Goal: Transaction & Acquisition: Purchase product/service

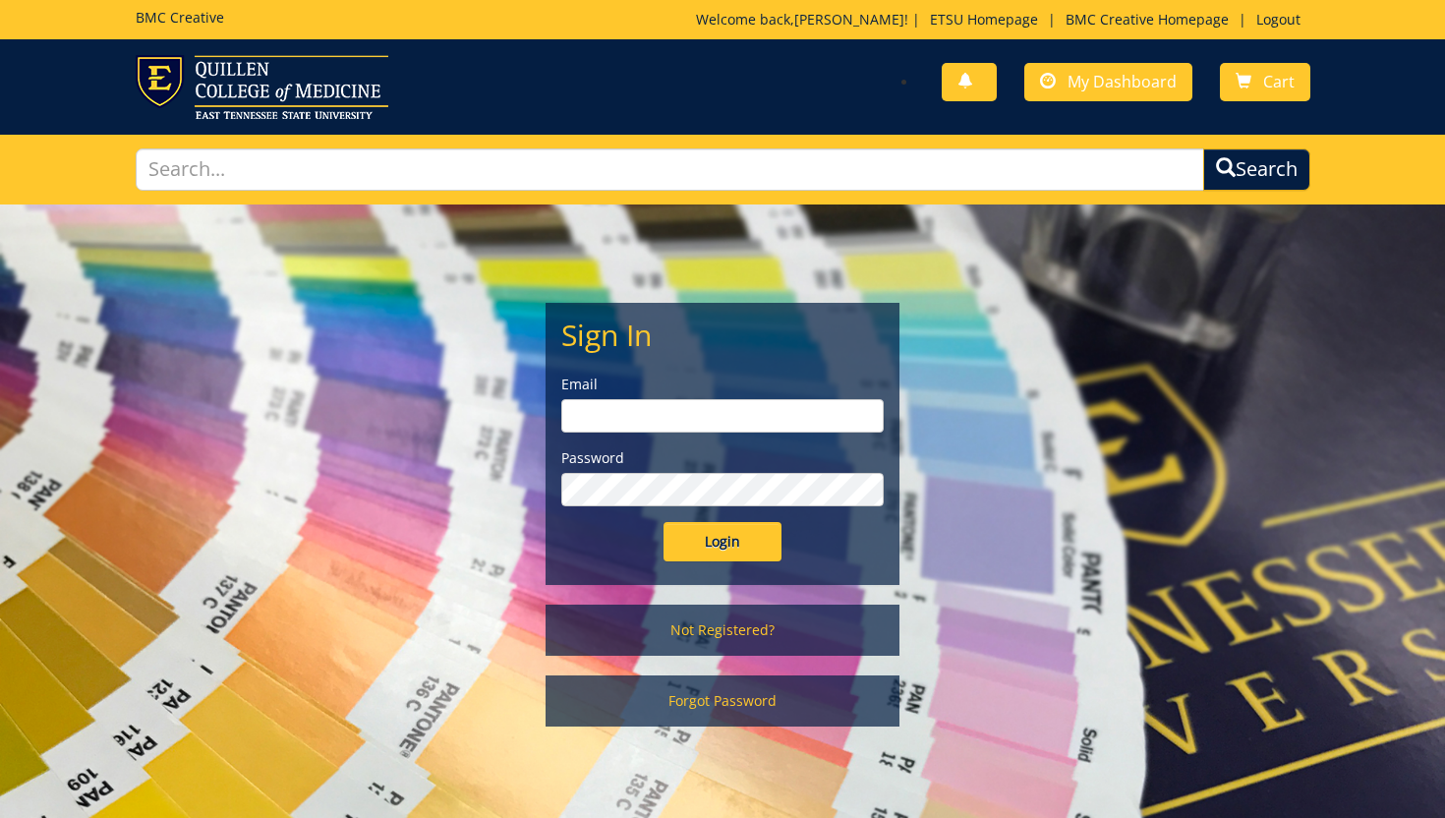
click at [676, 423] on input "email" at bounding box center [722, 415] width 322 height 33
type input "[EMAIL_ADDRESS][DOMAIN_NAME]"
click at [726, 543] on input "Login" at bounding box center [723, 541] width 118 height 39
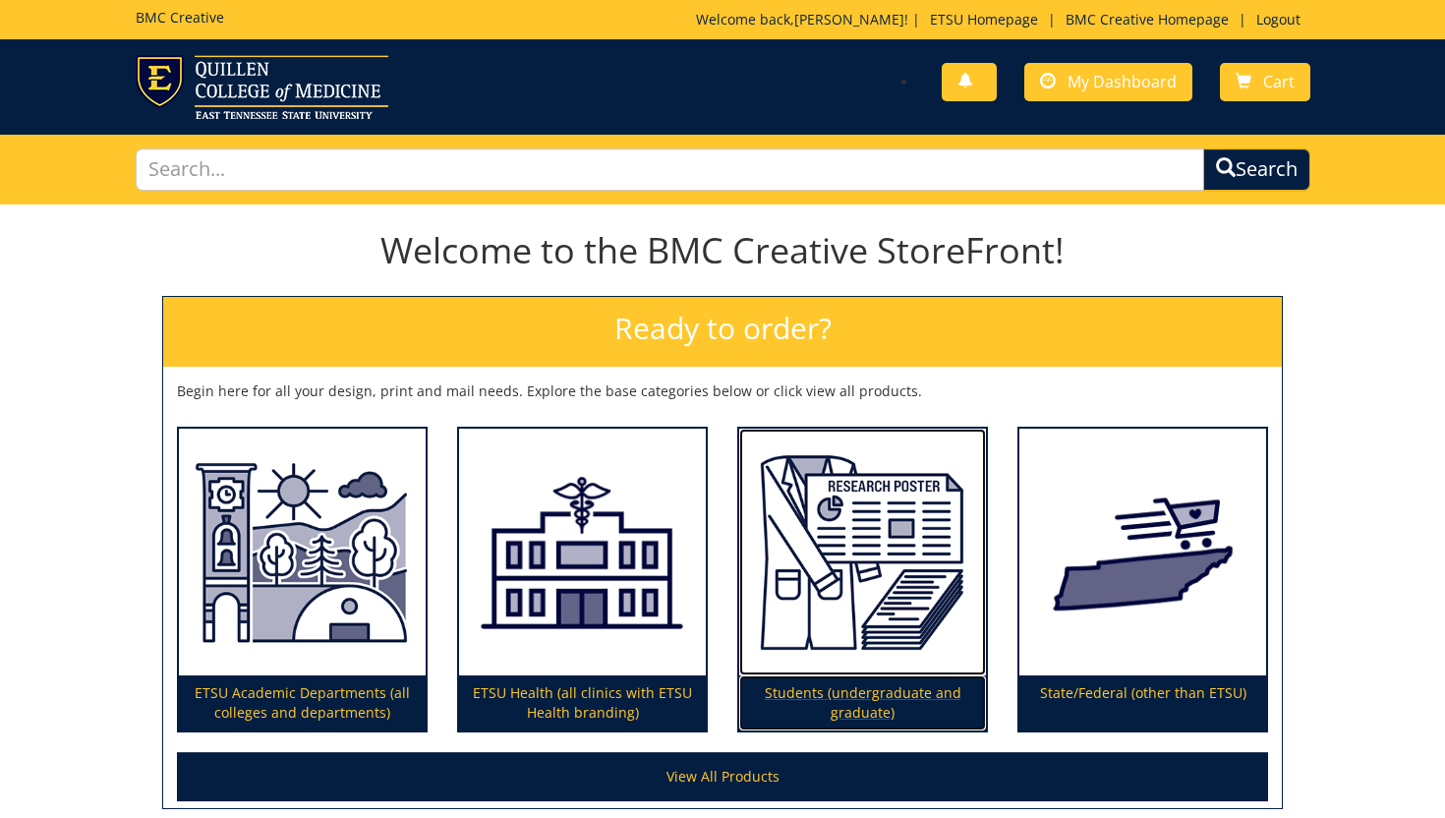
click at [858, 561] on img at bounding box center [862, 553] width 247 height 248
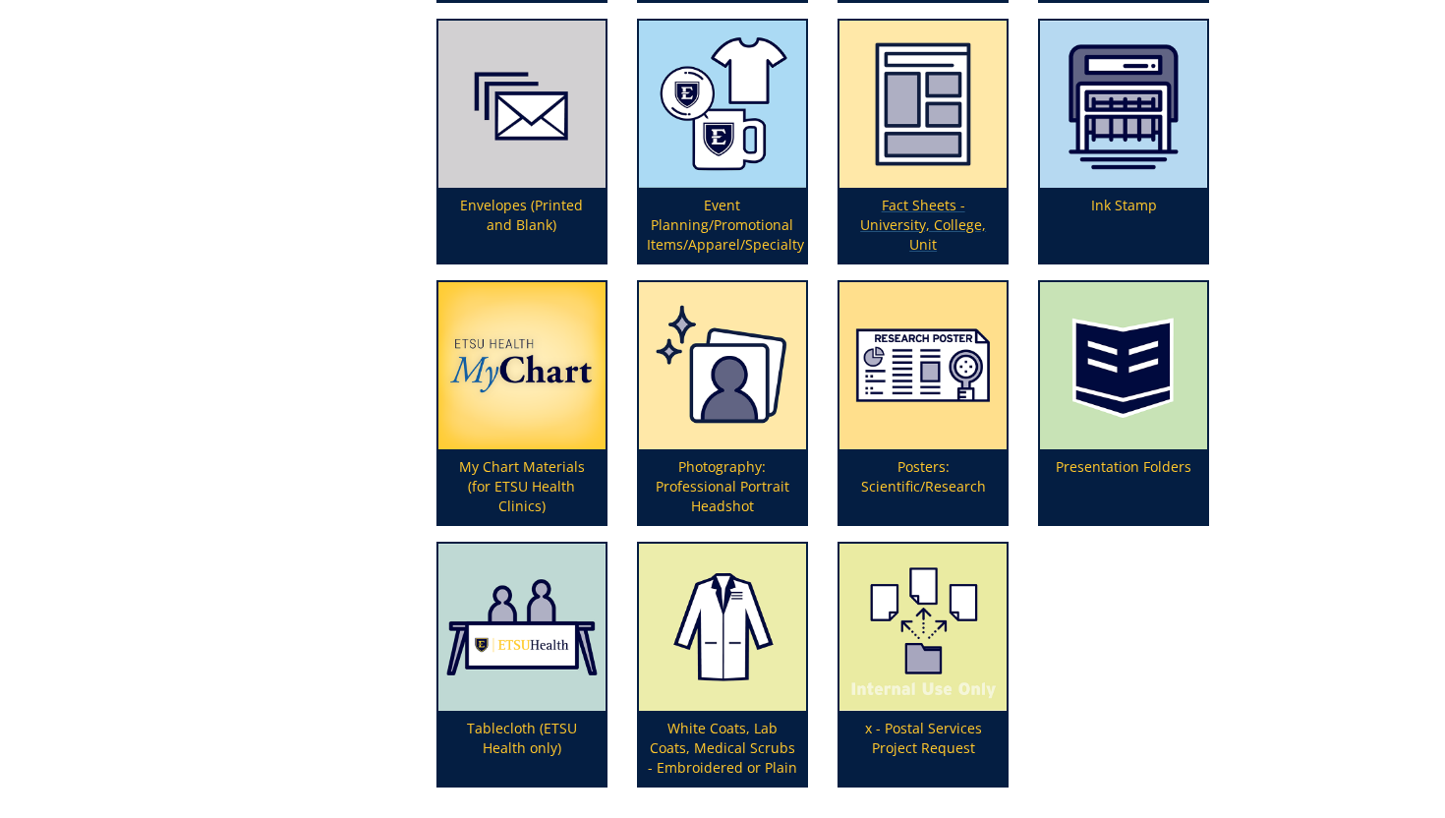
scroll to position [665, 0]
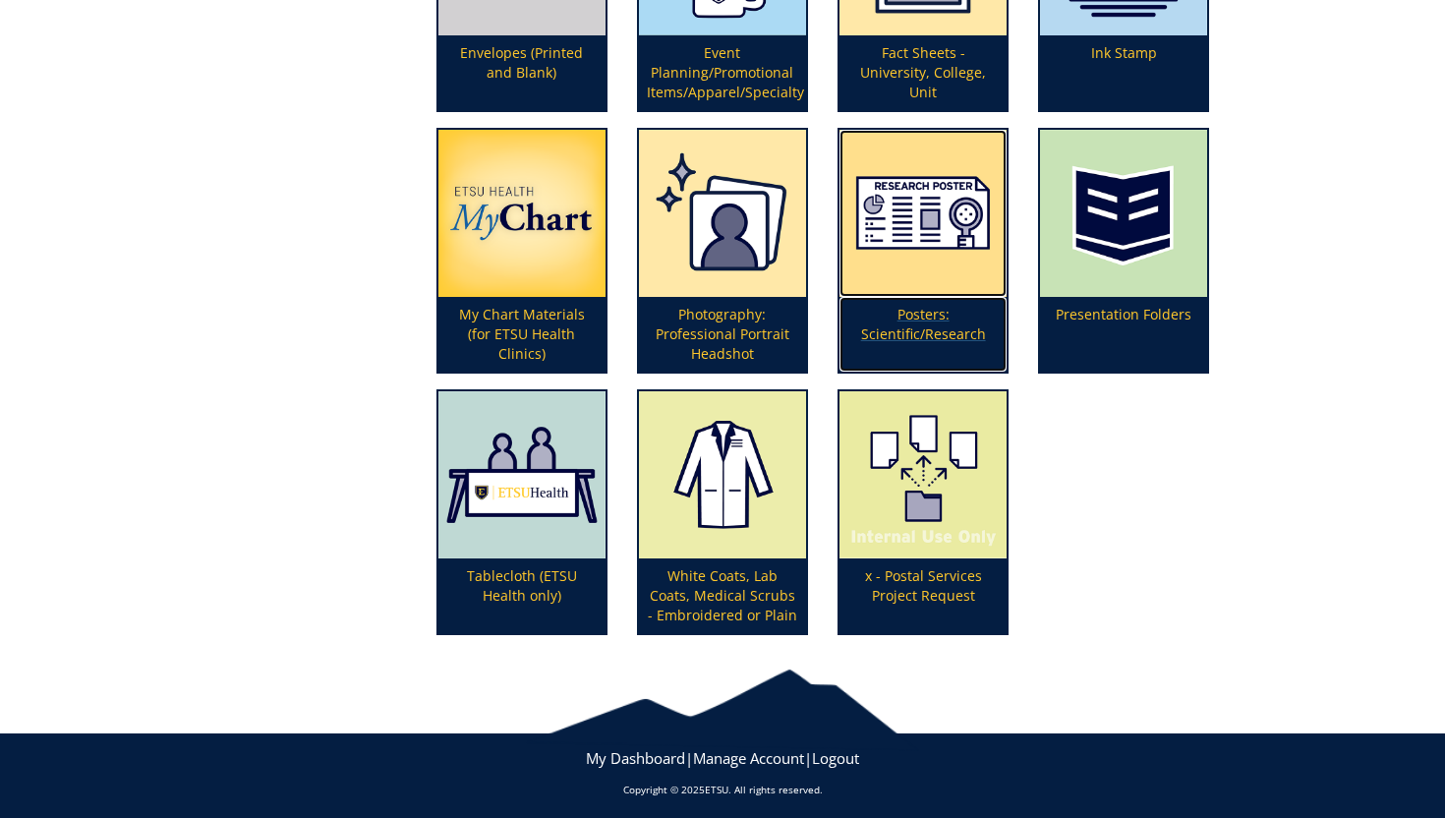
click at [957, 291] on img at bounding box center [923, 213] width 167 height 167
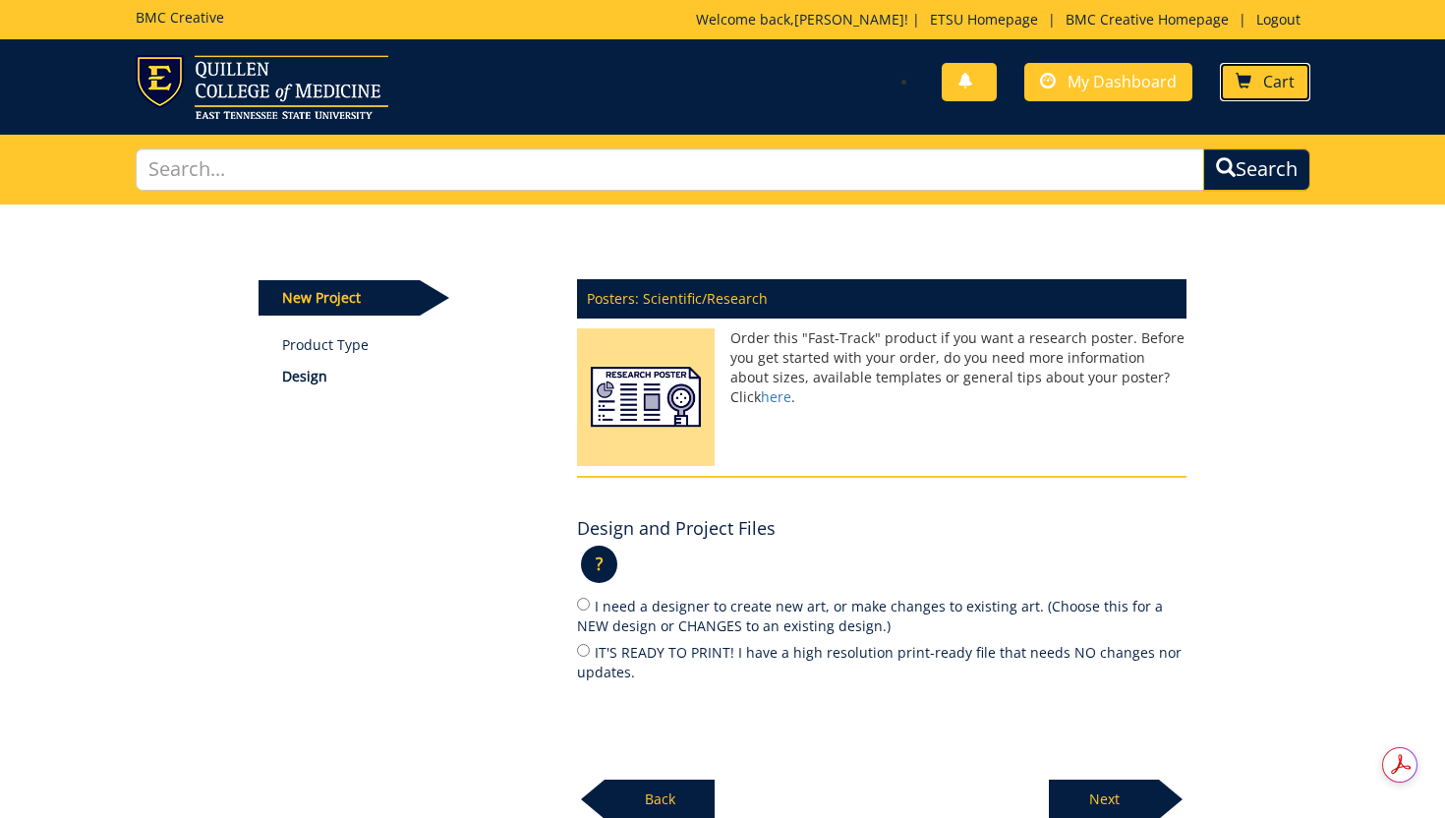
click at [1254, 92] on link "Cart" at bounding box center [1265, 82] width 90 height 38
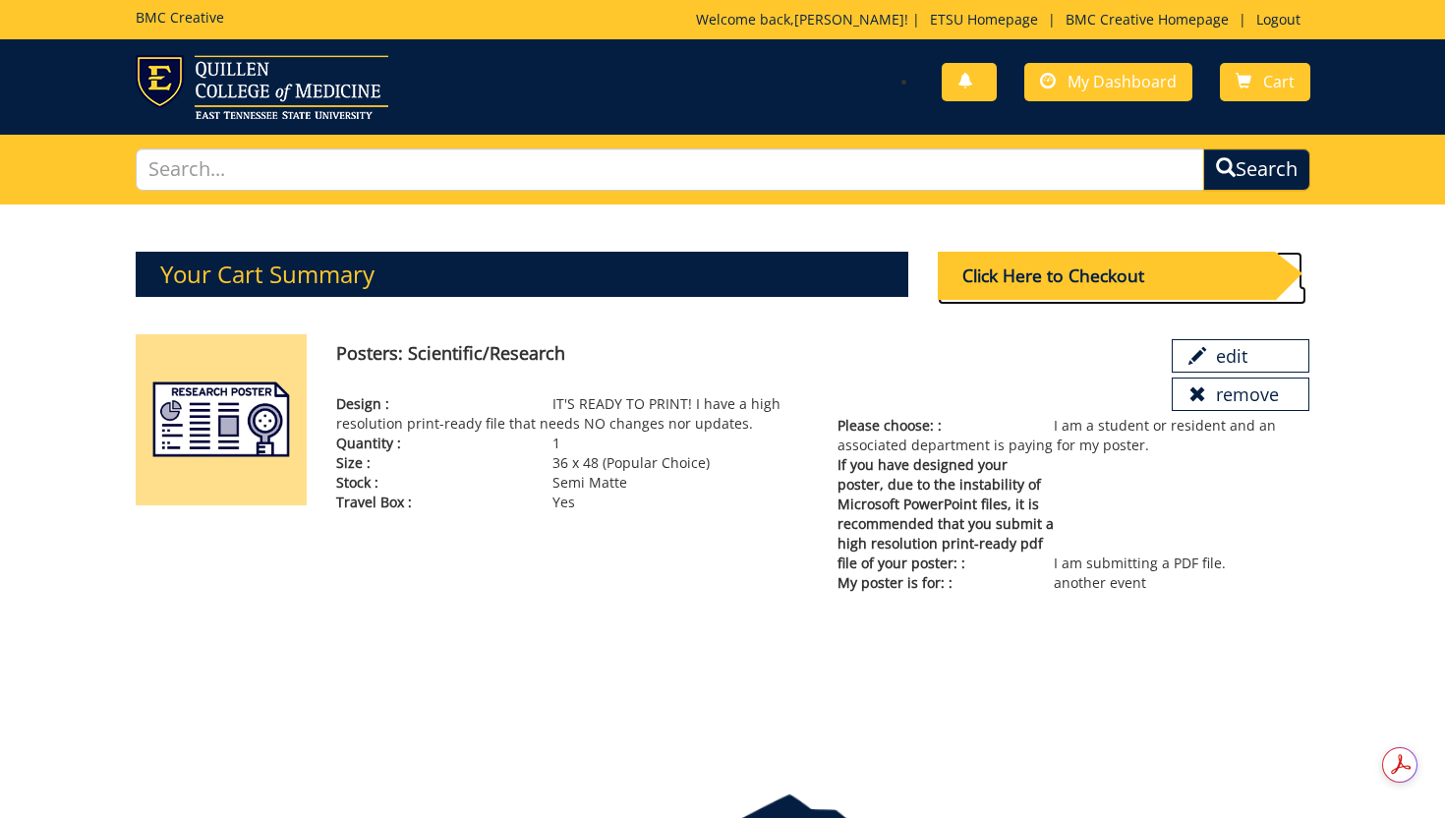
click at [1192, 263] on div "Click Here to Checkout" at bounding box center [1106, 276] width 337 height 48
